Goal: Task Accomplishment & Management: Use online tool/utility

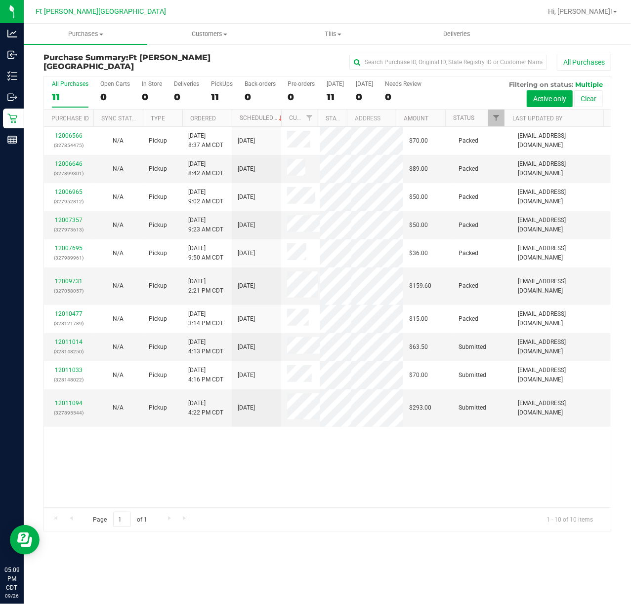
click at [464, 486] on div "12006566 (327854475) N/A Pickup [DATE] 8:37 AM CDT 9/26/2025 $70.00 Packed [EMA…" at bounding box center [327, 317] width 566 height 381
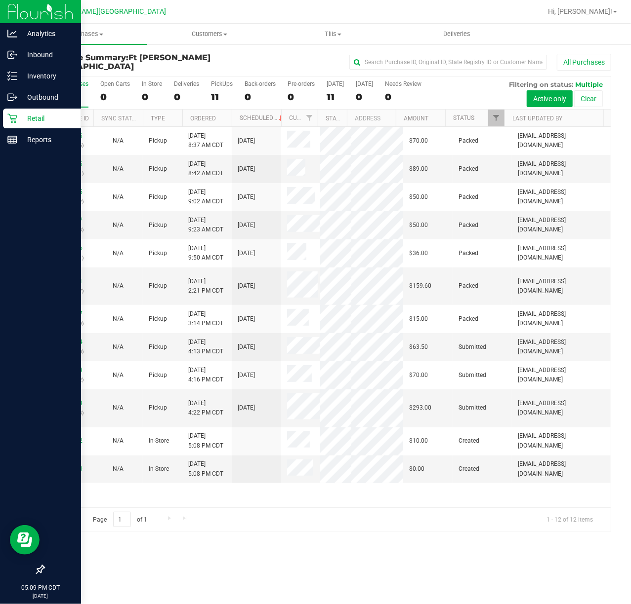
click at [31, 422] on div at bounding box center [40, 355] width 81 height 409
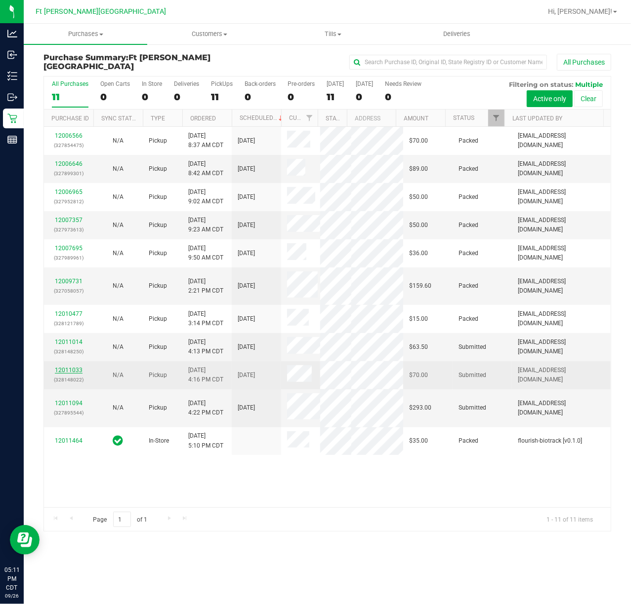
click at [69, 367] on link "12011033" at bounding box center [69, 370] width 28 height 7
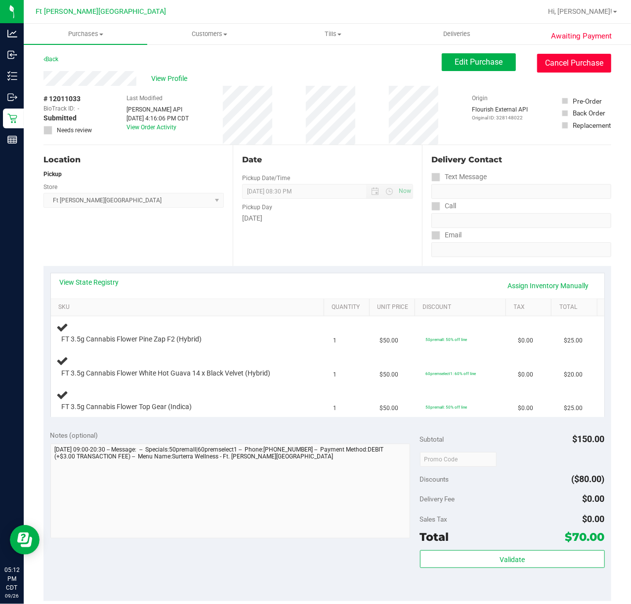
click at [559, 68] on button "Cancel Purchase" at bounding box center [574, 63] width 74 height 19
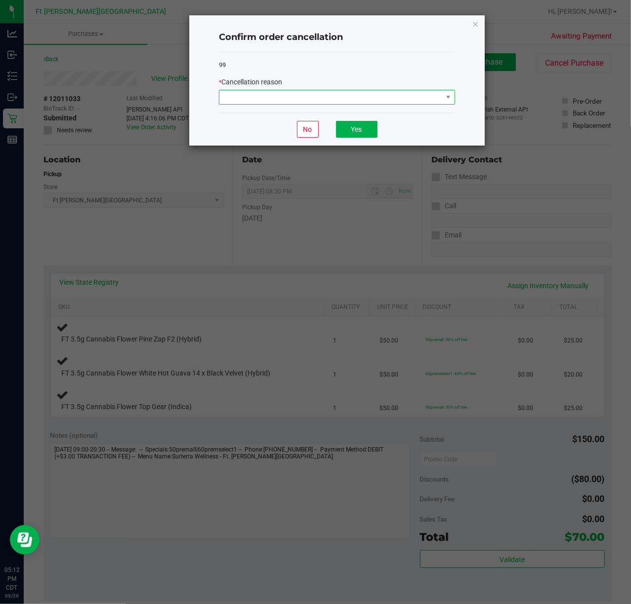
click at [362, 103] on span at bounding box center [330, 97] width 223 height 14
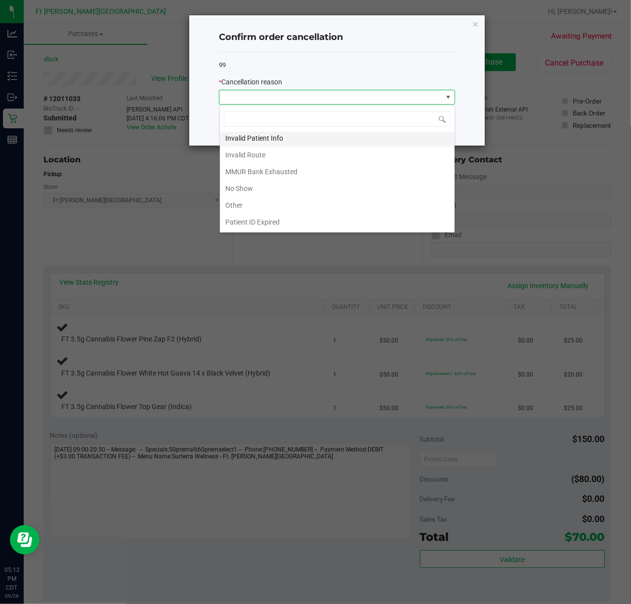
scroll to position [55, 0]
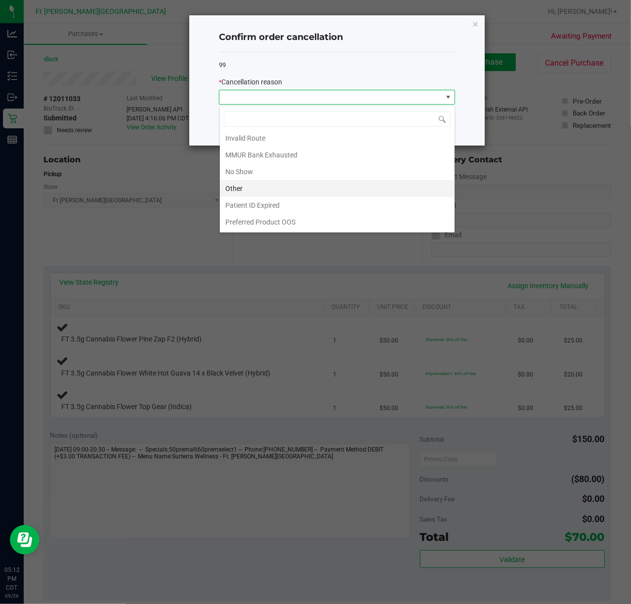
click at [308, 190] on li "Other" at bounding box center [337, 188] width 235 height 17
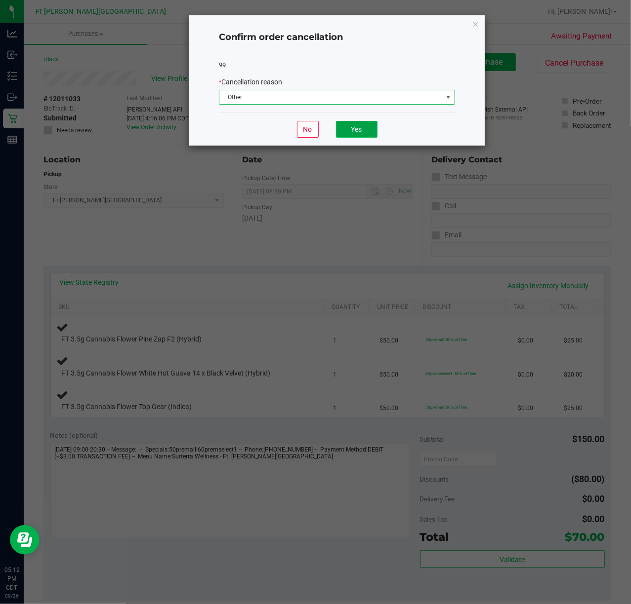
click at [348, 134] on button "Yes" at bounding box center [356, 129] width 41 height 17
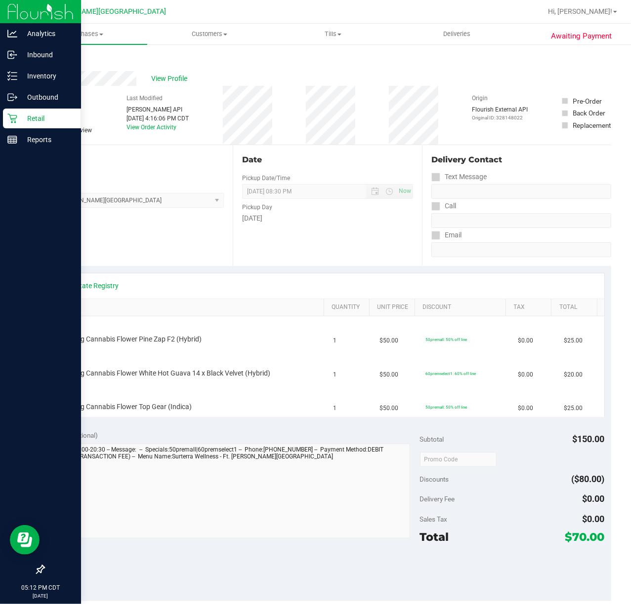
click at [14, 119] on icon at bounding box center [11, 118] width 9 height 9
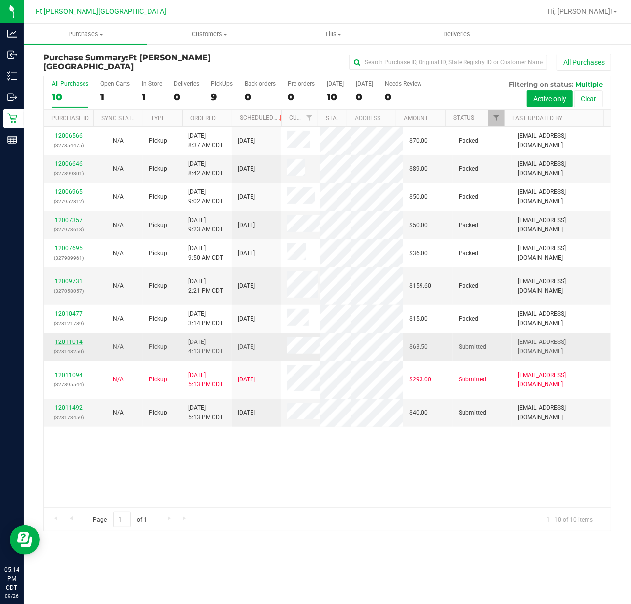
click at [68, 339] on link "12011014" at bounding box center [69, 342] width 28 height 7
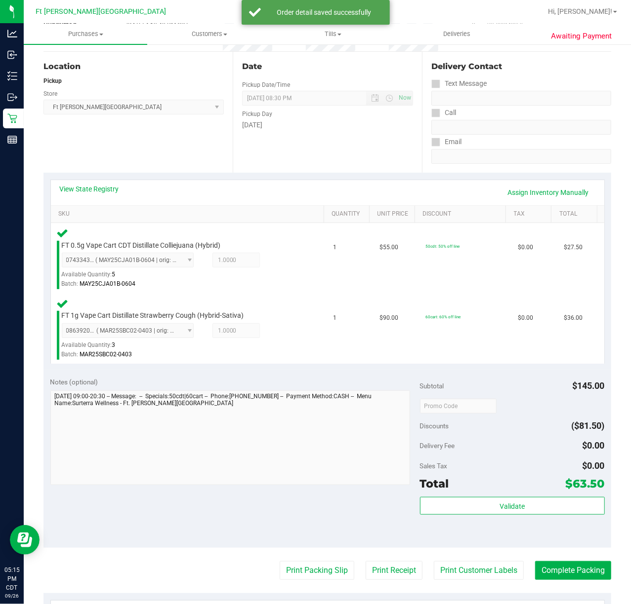
scroll to position [263, 0]
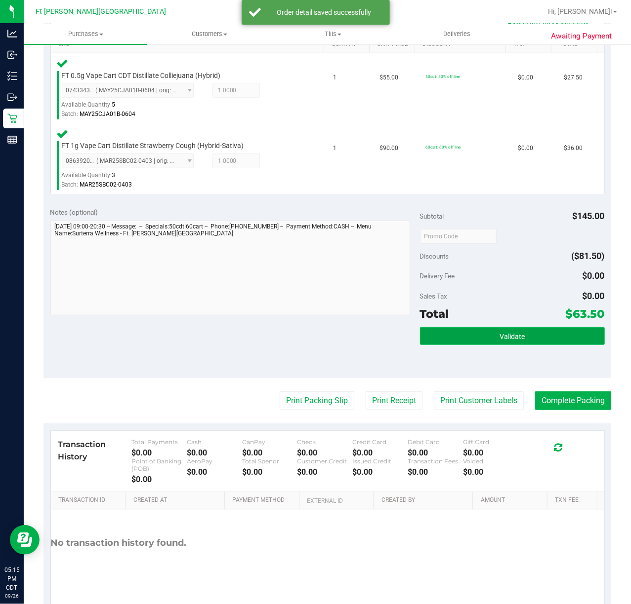
click at [451, 340] on button "Validate" at bounding box center [512, 336] width 185 height 18
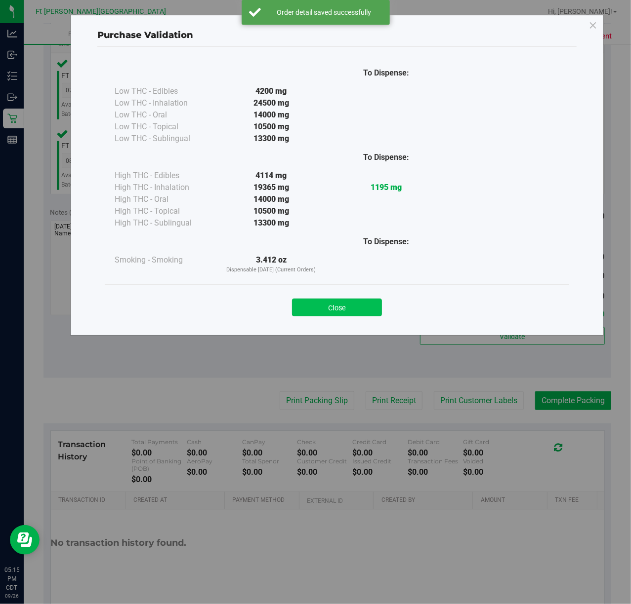
click at [349, 304] on button "Close" at bounding box center [337, 308] width 90 height 18
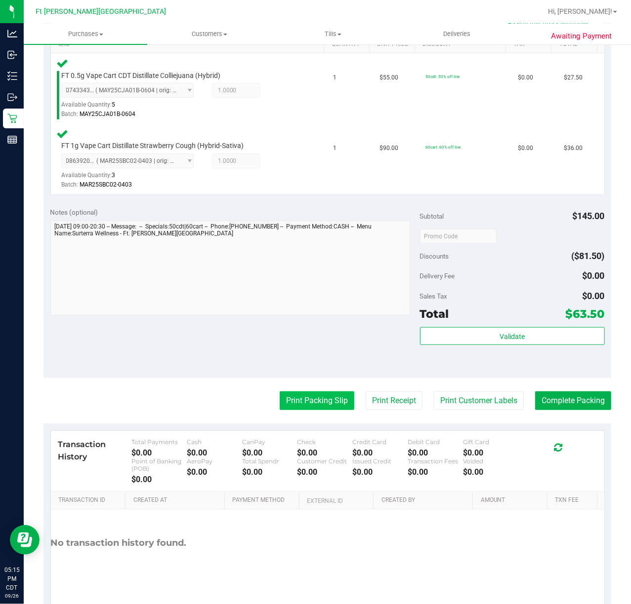
click at [313, 396] on button "Print Packing Slip" at bounding box center [316, 401] width 75 height 19
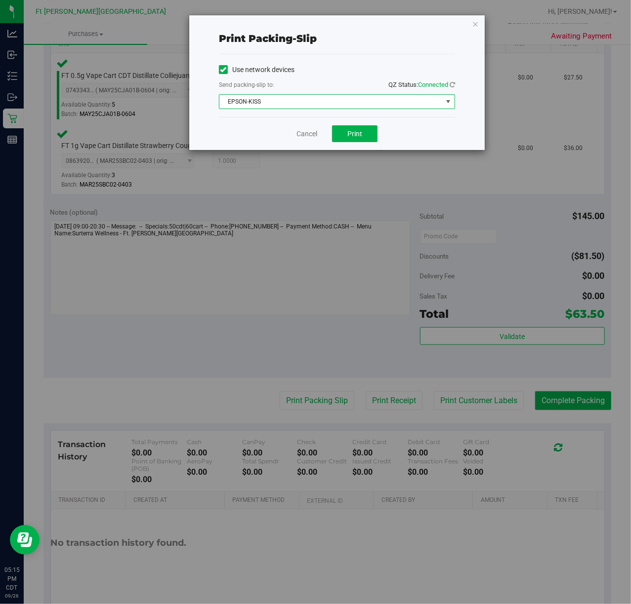
click at [300, 99] on span "EPSON-KISS" at bounding box center [330, 102] width 223 height 14
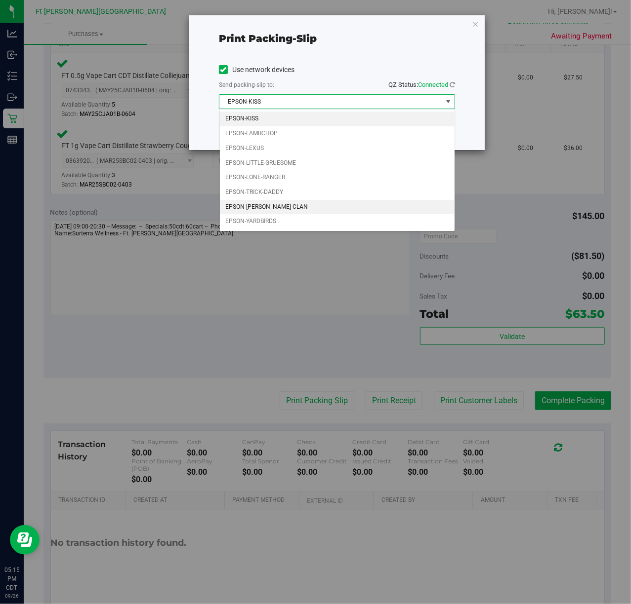
click at [295, 210] on li "EPSON-[PERSON_NAME]-CLAN" at bounding box center [337, 207] width 235 height 15
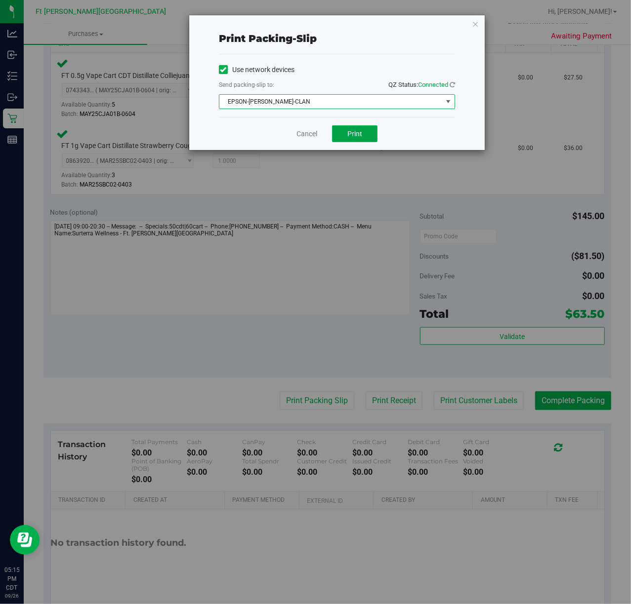
click at [346, 137] on button "Print" at bounding box center [354, 133] width 45 height 17
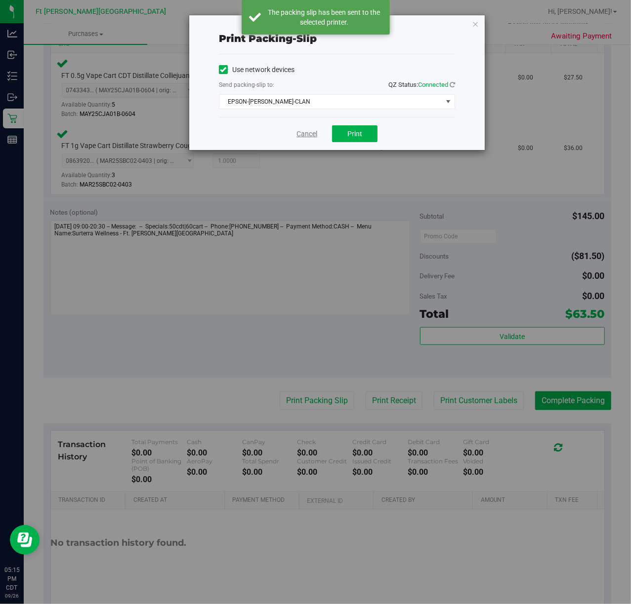
click at [310, 134] on link "Cancel" at bounding box center [306, 134] width 21 height 10
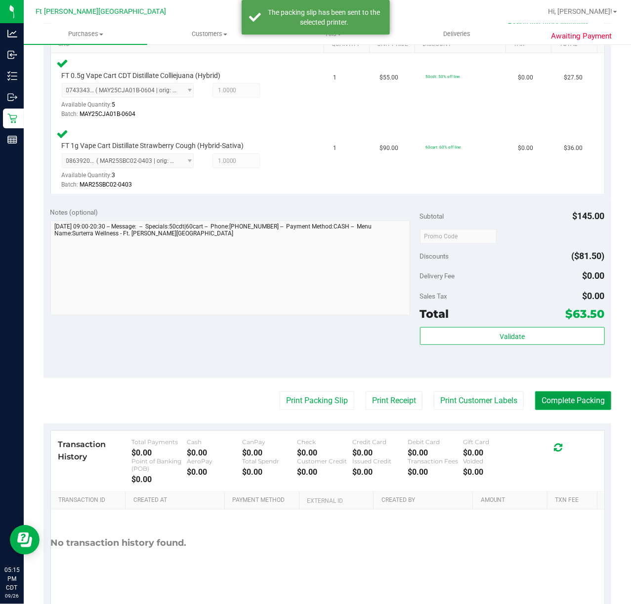
click at [535, 398] on button "Complete Packing" at bounding box center [573, 401] width 76 height 19
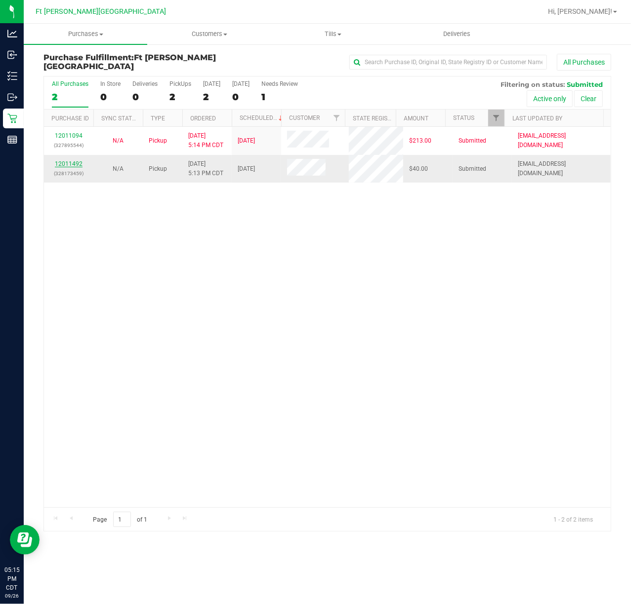
click at [67, 163] on link "12011492" at bounding box center [69, 163] width 28 height 7
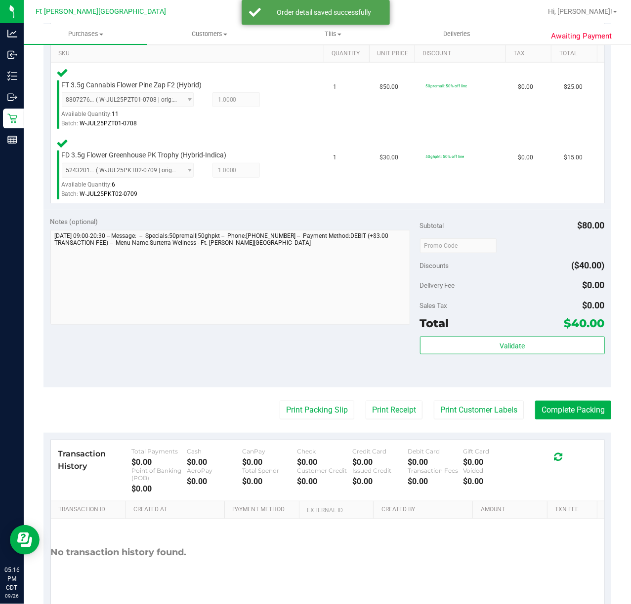
scroll to position [263, 0]
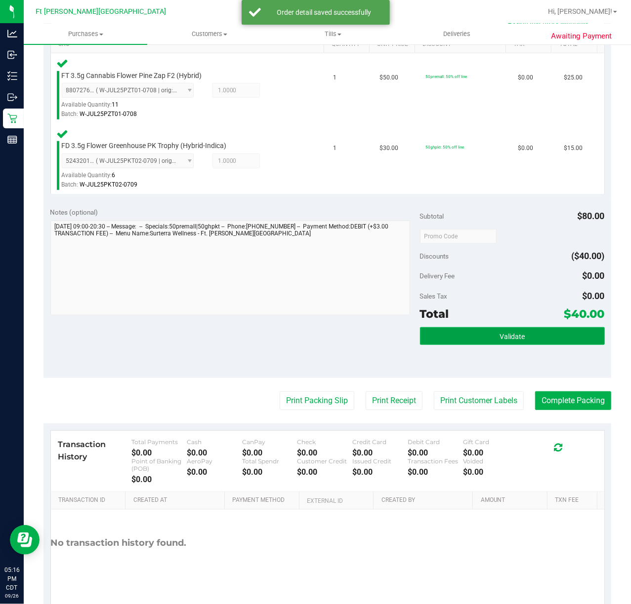
click at [433, 339] on button "Validate" at bounding box center [512, 336] width 185 height 18
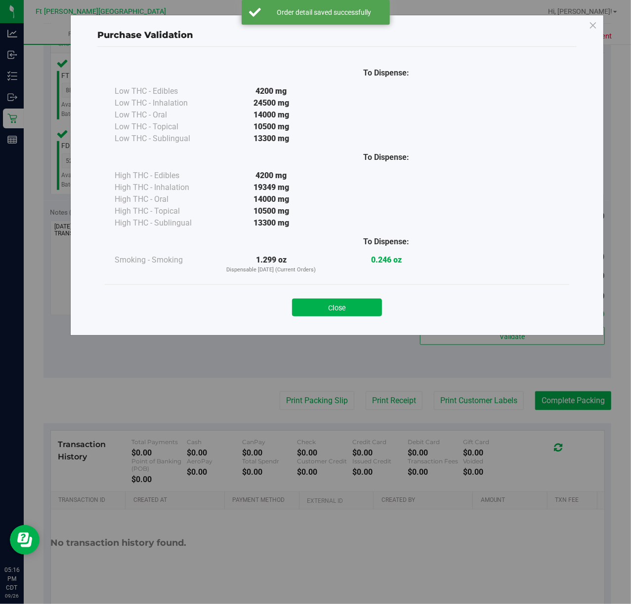
drag, startPoint x: 362, startPoint y: 307, endPoint x: 358, endPoint y: 320, distance: 14.2
click at [362, 308] on button "Close" at bounding box center [337, 308] width 90 height 18
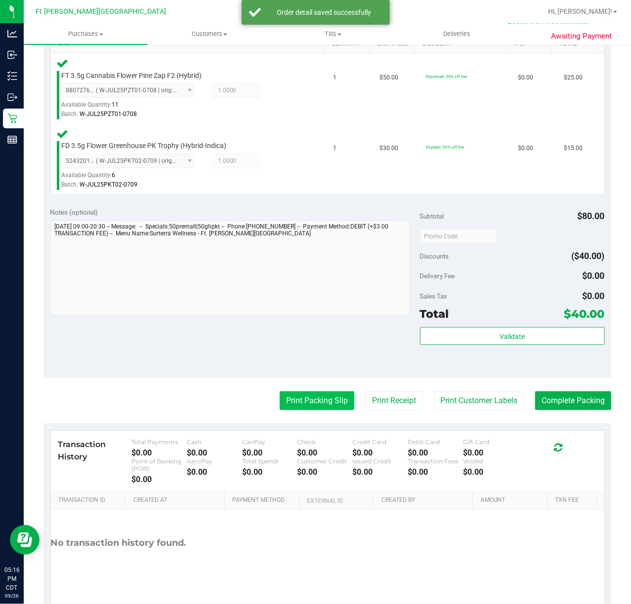
click at [312, 401] on button "Print Packing Slip" at bounding box center [316, 401] width 75 height 19
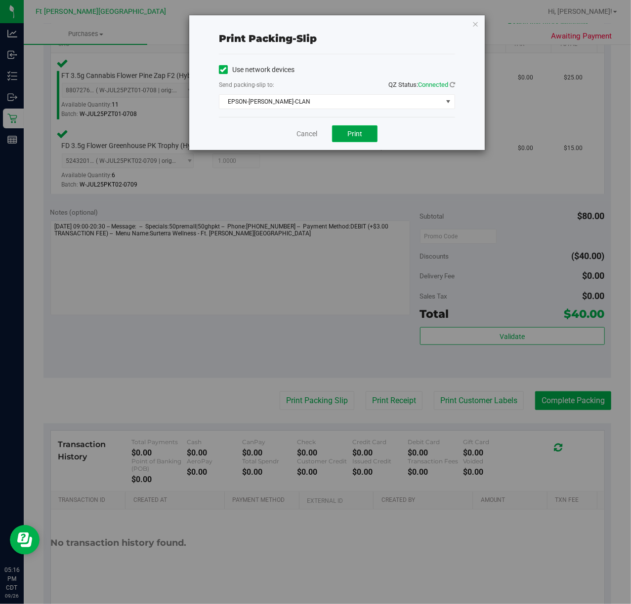
click at [359, 140] on button "Print" at bounding box center [354, 133] width 45 height 17
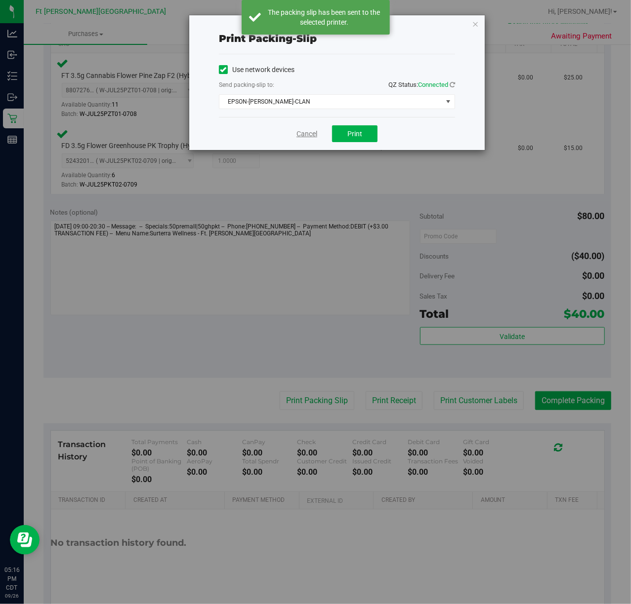
click at [300, 132] on link "Cancel" at bounding box center [306, 134] width 21 height 10
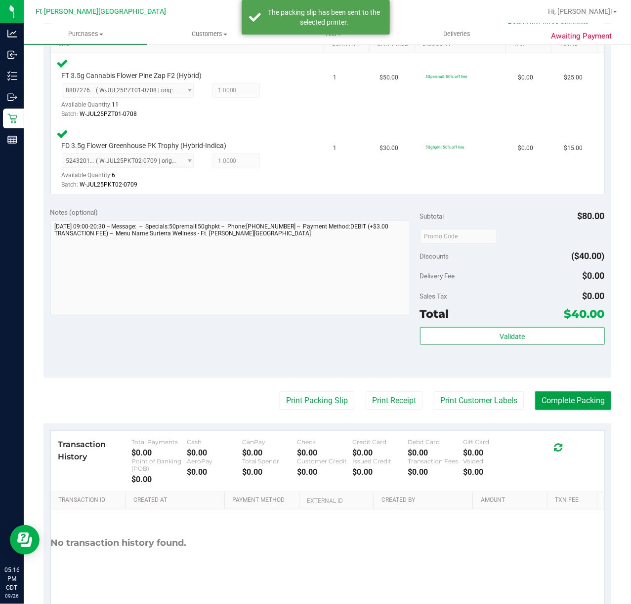
click at [538, 403] on button "Complete Packing" at bounding box center [573, 401] width 76 height 19
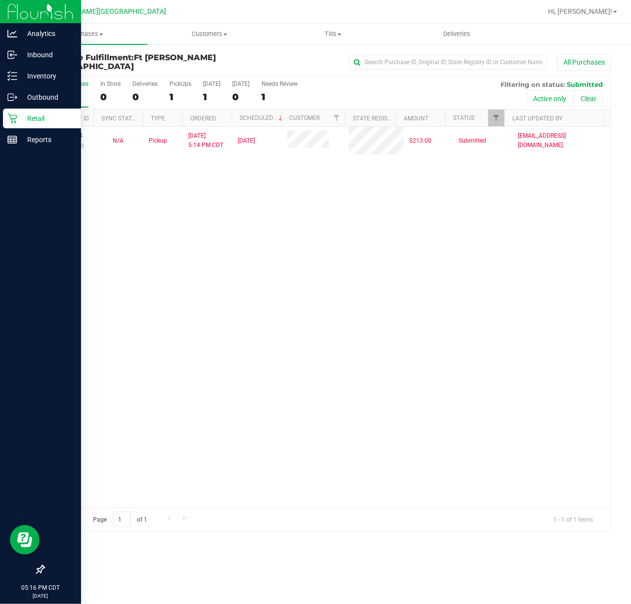
click at [20, 124] on div "Retail" at bounding box center [42, 119] width 78 height 20
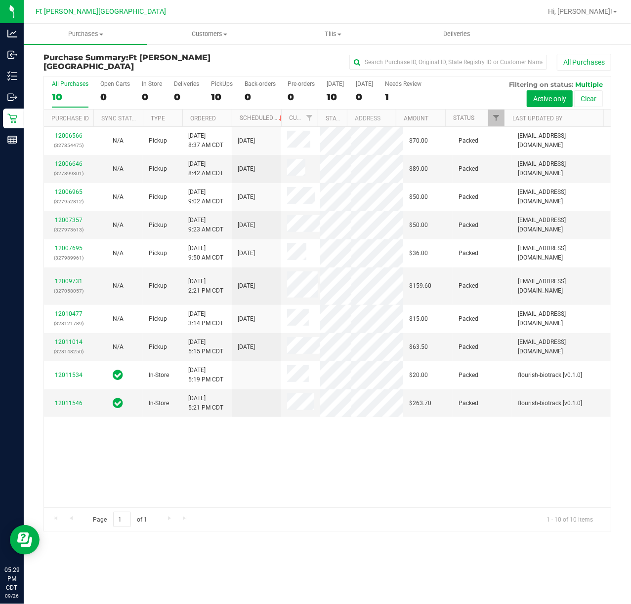
click at [178, 548] on div "Purchases Summary of purchases Fulfillment All purchases Customers All customer…" at bounding box center [327, 314] width 607 height 581
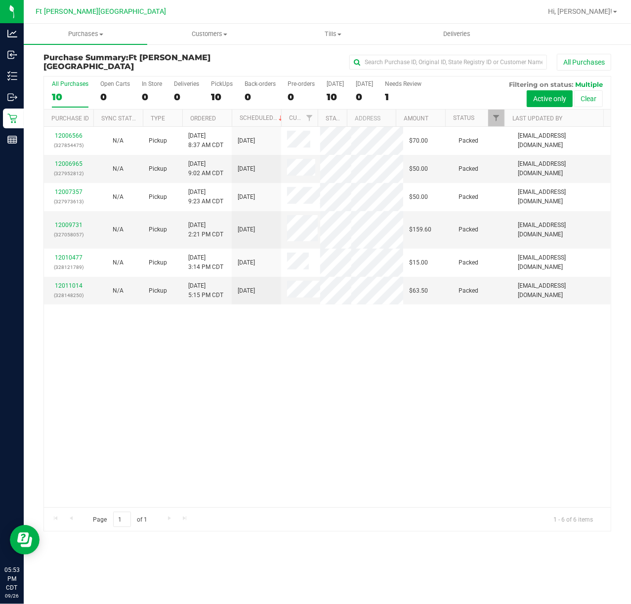
click at [399, 392] on div "12006566 (327854475) N/A Pickup [DATE] 8:37 AM CDT 9/26/2025 $70.00 Packed [EMA…" at bounding box center [327, 317] width 566 height 381
click at [124, 437] on div "12006566 (327854475) N/A Pickup [DATE] 8:37 AM CDT 9/26/2025 $70.00 Packed [EMA…" at bounding box center [327, 317] width 566 height 381
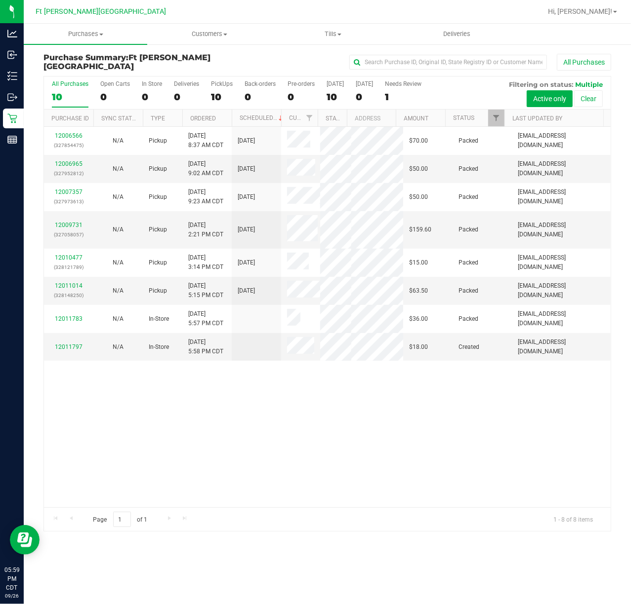
click at [287, 409] on div "12006566 (327854475) N/A Pickup [DATE] 8:37 AM CDT 9/26/2025 $70.00 Packed [EMA…" at bounding box center [327, 317] width 566 height 381
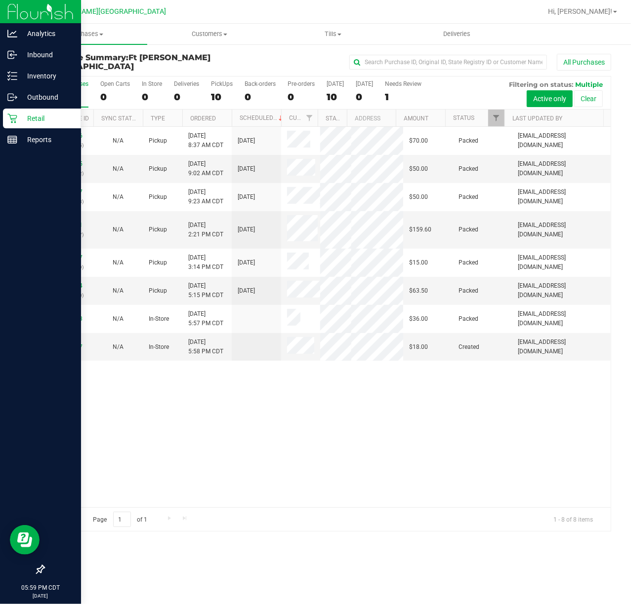
click at [26, 120] on p "Retail" at bounding box center [46, 119] width 59 height 12
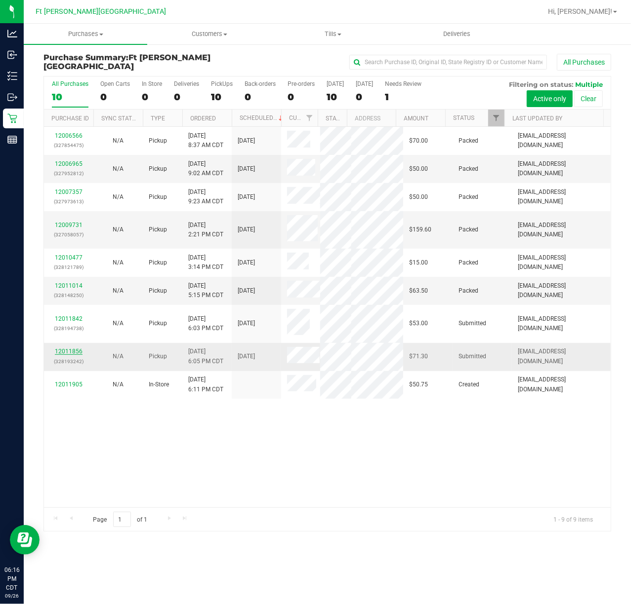
click at [71, 348] on link "12011856" at bounding box center [69, 351] width 28 height 7
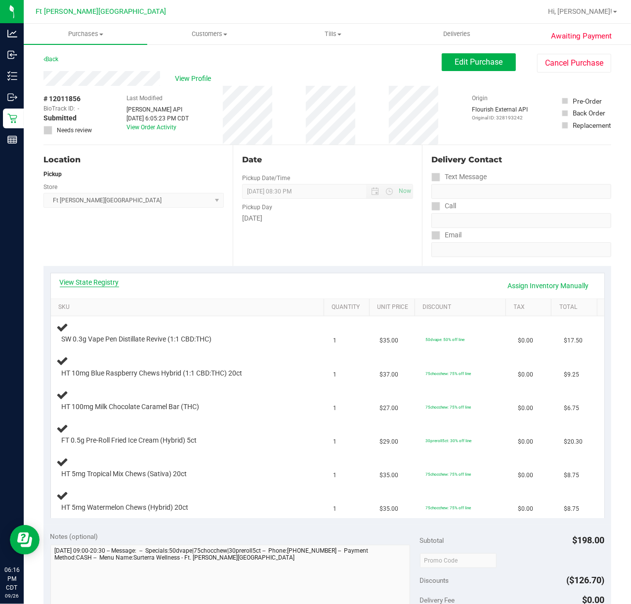
click at [90, 284] on link "View State Registry" at bounding box center [89, 283] width 59 height 10
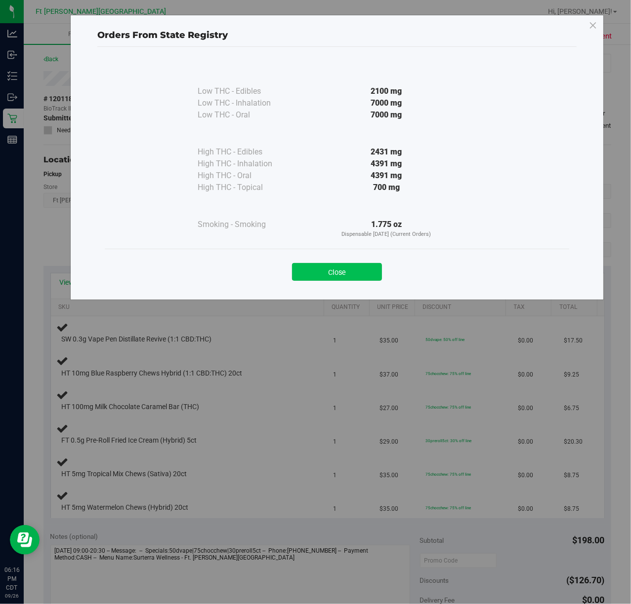
click at [330, 272] on button "Close" at bounding box center [337, 272] width 90 height 18
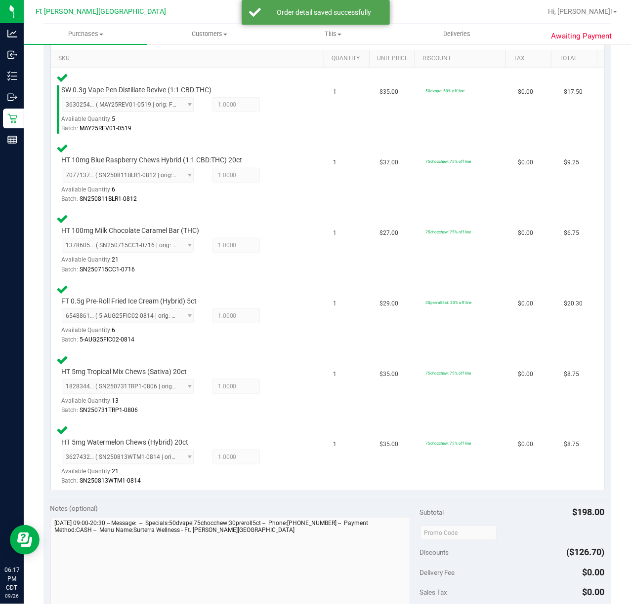
scroll to position [577, 0]
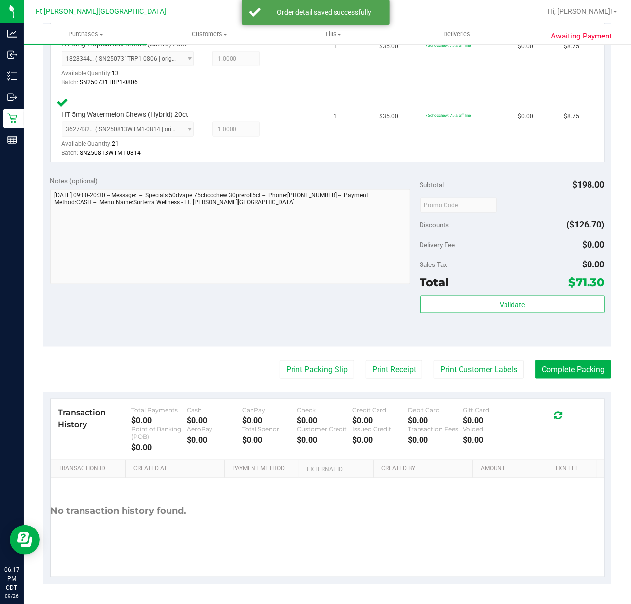
click at [447, 293] on div "Subtotal $198.00 Discounts ($126.70) Delivery Fee $0.00 Sales Tax $0.00 Total $…" at bounding box center [512, 258] width 185 height 164
click at [446, 296] on button "Validate" at bounding box center [512, 305] width 185 height 18
click at [431, 306] on body "Analytics Inbound Inventory Outbound Retail Reports 06:17 PM CDT [DATE] 09/26 F…" at bounding box center [315, 302] width 631 height 604
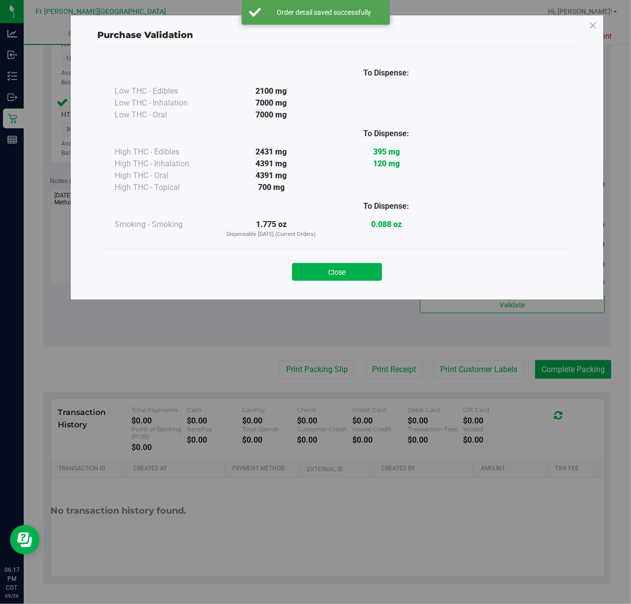
drag, startPoint x: 334, startPoint y: 276, endPoint x: 318, endPoint y: 352, distance: 77.7
click at [334, 279] on button "Close" at bounding box center [337, 272] width 90 height 18
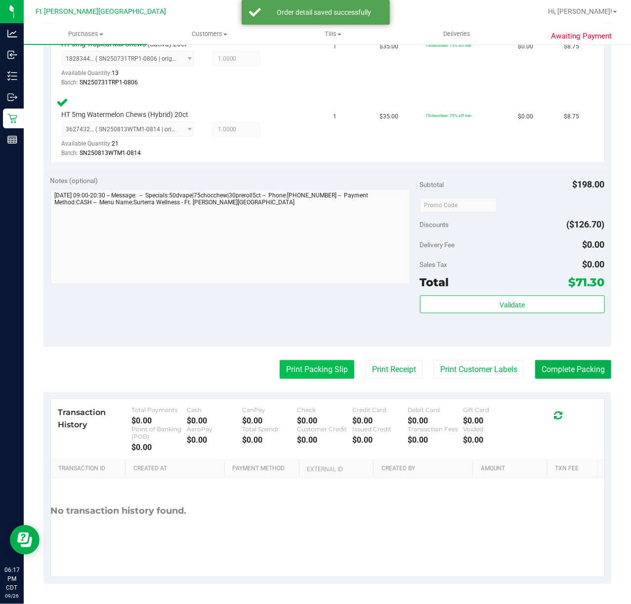
click at [317, 372] on button "Print Packing Slip" at bounding box center [316, 369] width 75 height 19
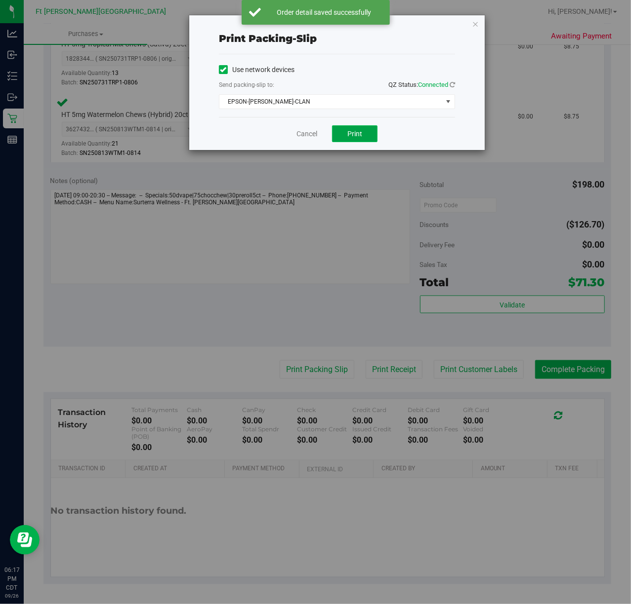
click at [349, 131] on span "Print" at bounding box center [354, 134] width 15 height 8
click at [293, 134] on div "Cancel Print" at bounding box center [337, 133] width 236 height 33
click at [326, 132] on div "Cancel Print" at bounding box center [337, 133] width 236 height 33
click at [309, 133] on link "Cancel" at bounding box center [306, 134] width 21 height 10
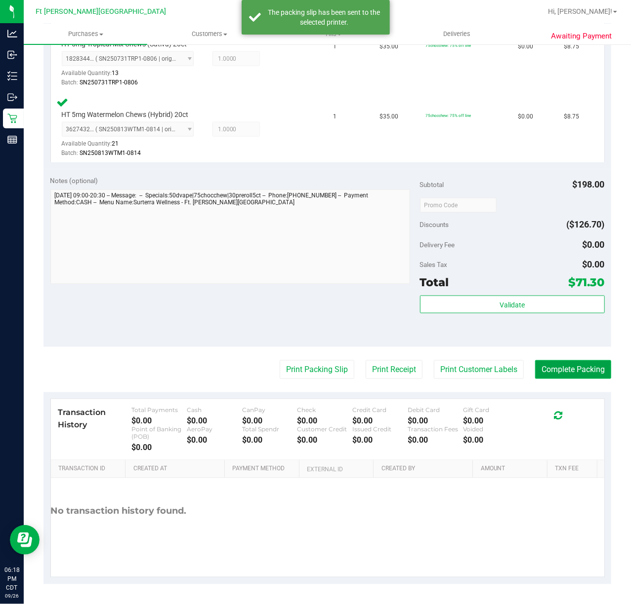
click at [567, 373] on button "Complete Packing" at bounding box center [573, 369] width 76 height 19
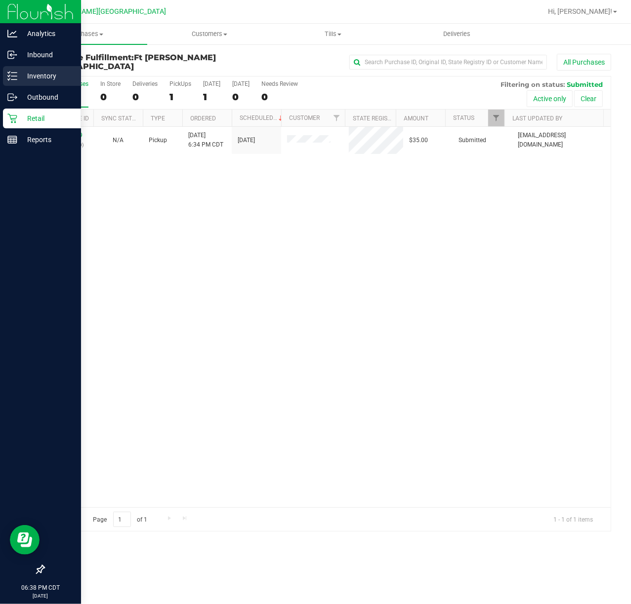
click at [18, 70] on p "Inventory" at bounding box center [46, 76] width 59 height 12
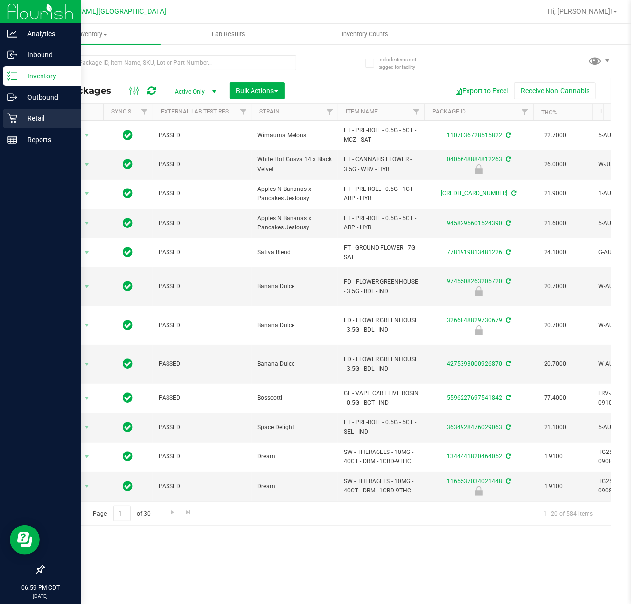
click at [15, 115] on icon at bounding box center [11, 118] width 9 height 9
click at [15, 118] on icon at bounding box center [12, 119] width 10 height 10
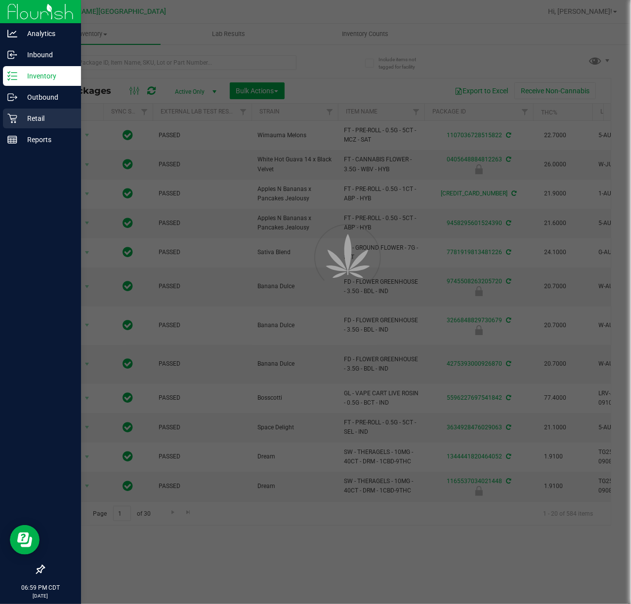
click at [12, 118] on icon at bounding box center [12, 119] width 10 height 10
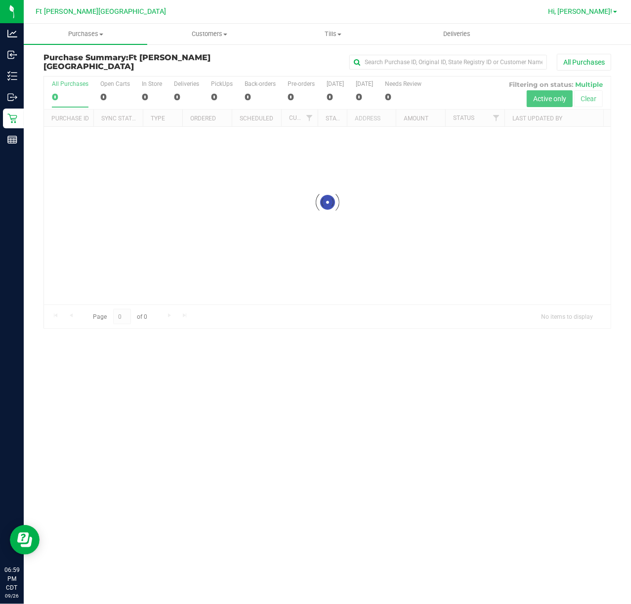
click at [600, 12] on span "Hi, [PERSON_NAME]!" at bounding box center [580, 11] width 64 height 8
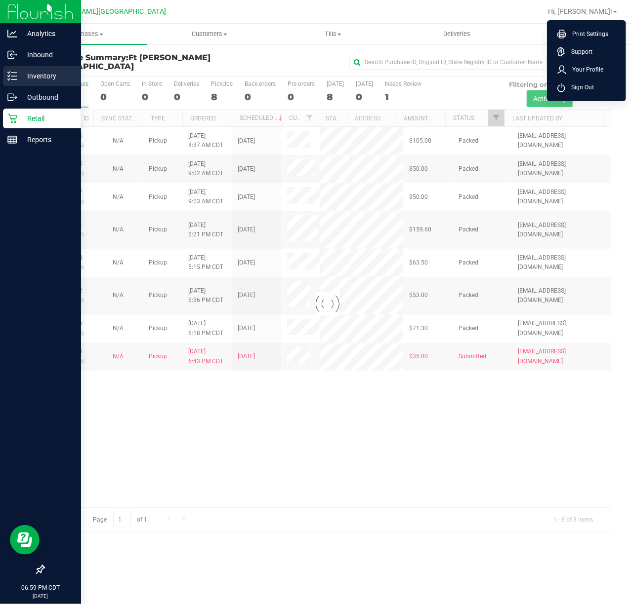
click at [19, 69] on div "Inventory" at bounding box center [42, 76] width 78 height 20
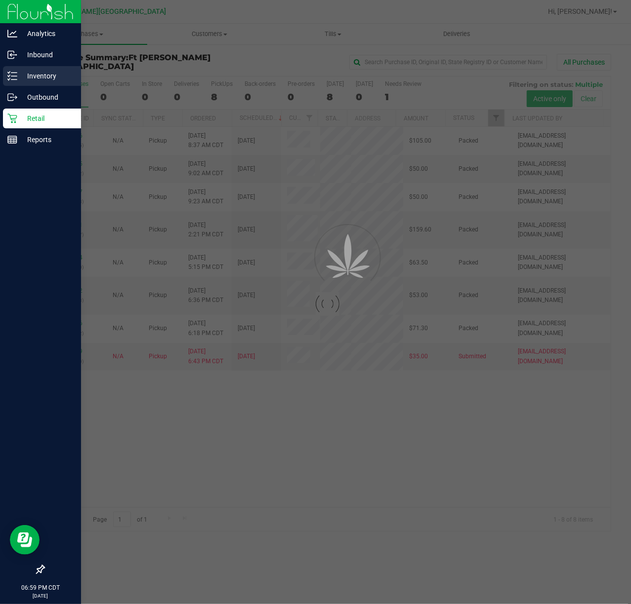
click at [19, 69] on div "Inventory" at bounding box center [42, 76] width 78 height 20
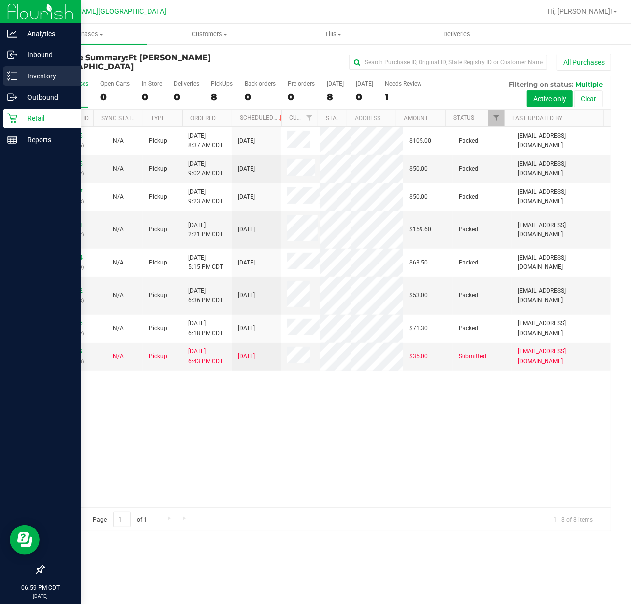
click at [4, 78] on div "Inventory" at bounding box center [42, 76] width 78 height 20
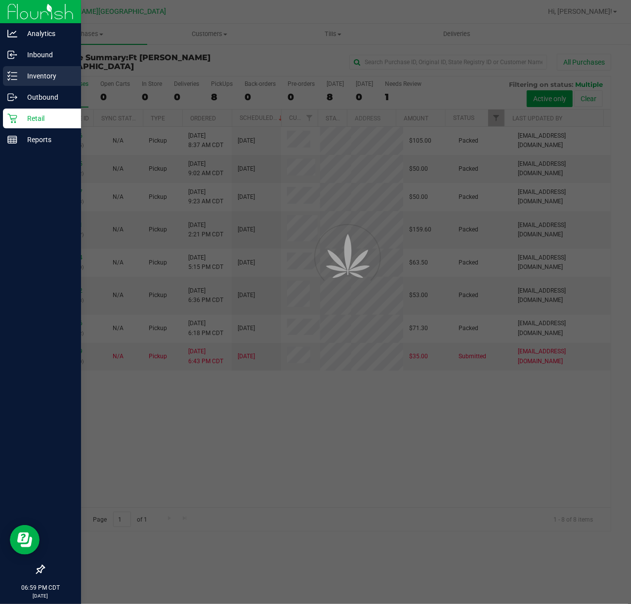
click at [4, 78] on div "Inventory" at bounding box center [42, 76] width 78 height 20
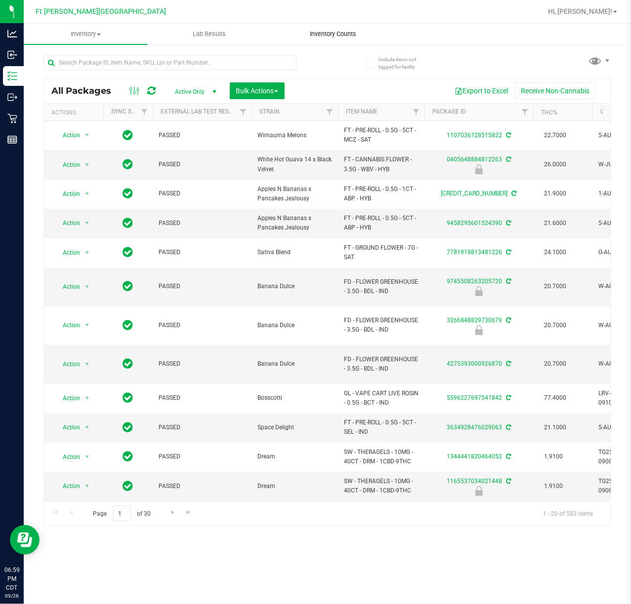
click at [351, 34] on span "Inventory Counts" at bounding box center [332, 34] width 73 height 9
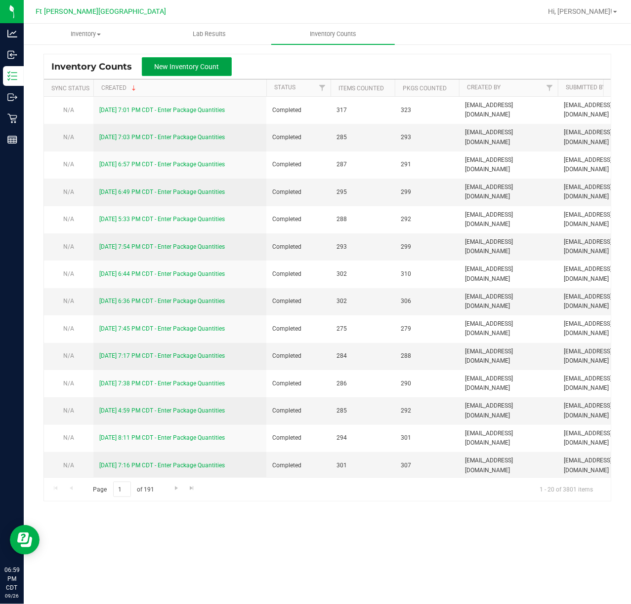
click at [179, 70] on span "New Inventory Count" at bounding box center [187, 67] width 65 height 8
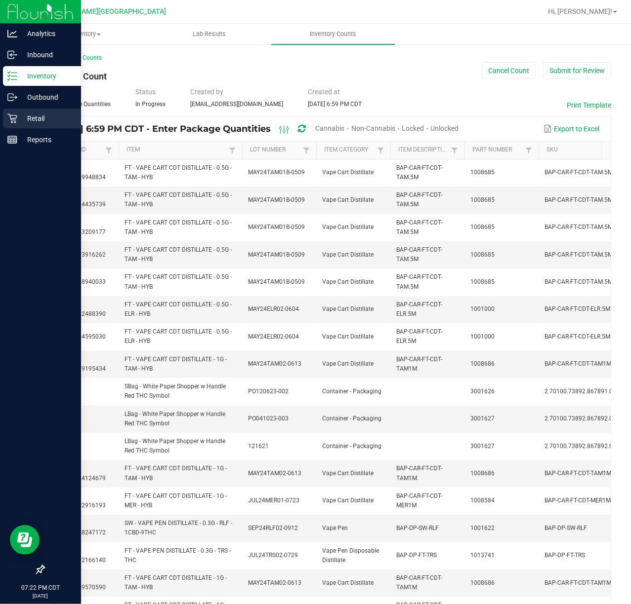
drag, startPoint x: 13, startPoint y: 119, endPoint x: 22, endPoint y: 123, distance: 9.9
click at [13, 119] on icon at bounding box center [11, 118] width 9 height 9
